Goal: Task Accomplishment & Management: Use online tool/utility

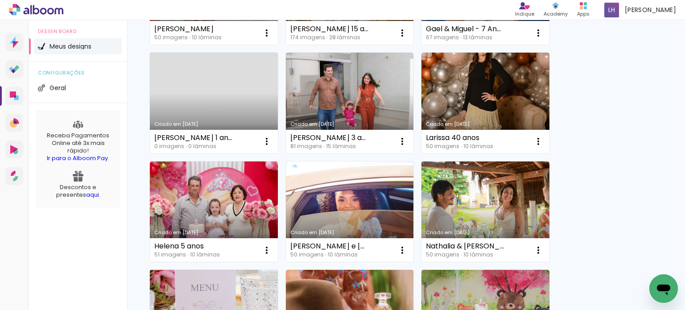
scroll to position [268, 0]
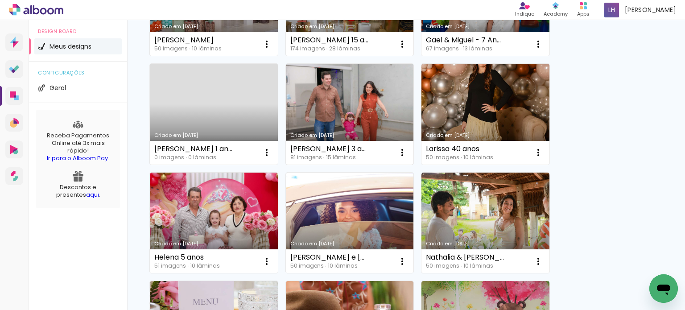
click at [345, 119] on link "Criado em [DATE]" at bounding box center [350, 114] width 128 height 101
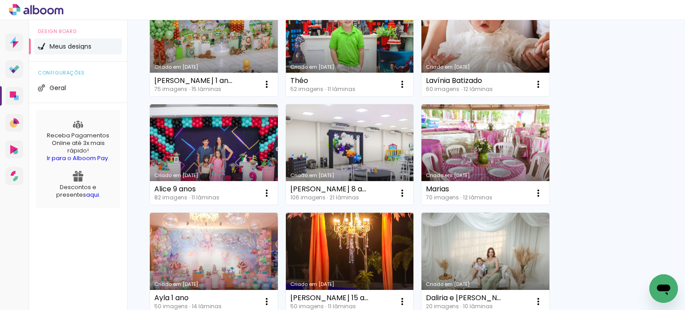
scroll to position [669, 0]
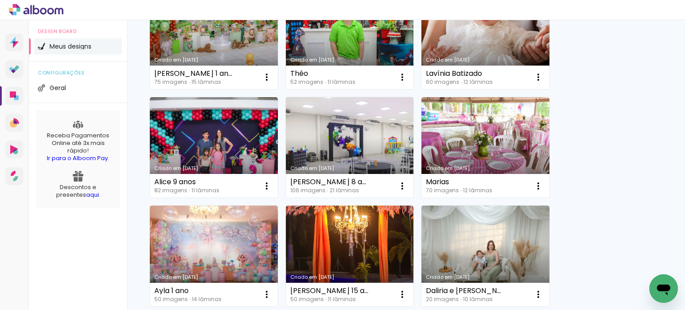
click at [194, 58] on div "Criado em [DATE]" at bounding box center [213, 60] width 119 height 5
